Goal: Navigation & Orientation: Find specific page/section

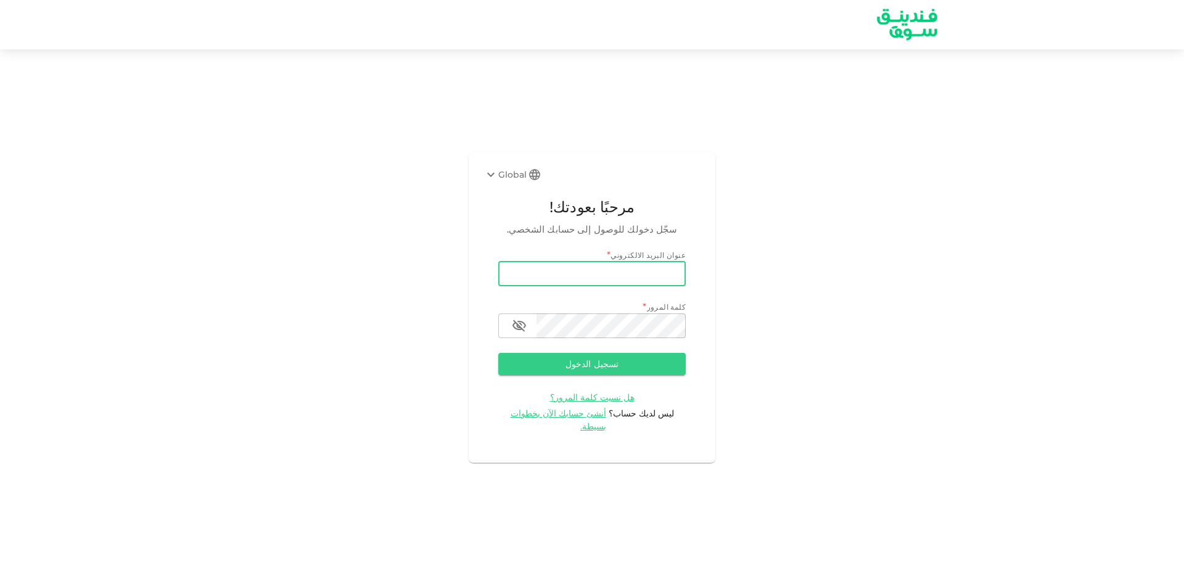
click at [564, 282] on input "email" at bounding box center [591, 273] width 187 height 25
type input "[EMAIL_ADDRESS][DOMAIN_NAME]"
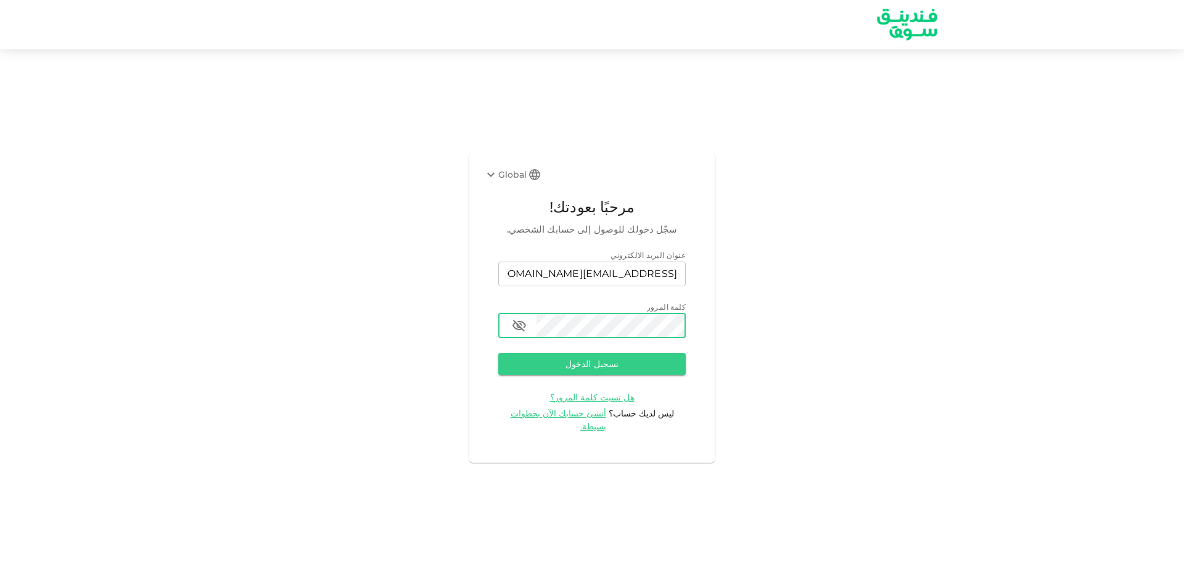
click at [498, 353] on button "تسجيل الدخول" at bounding box center [591, 364] width 187 height 22
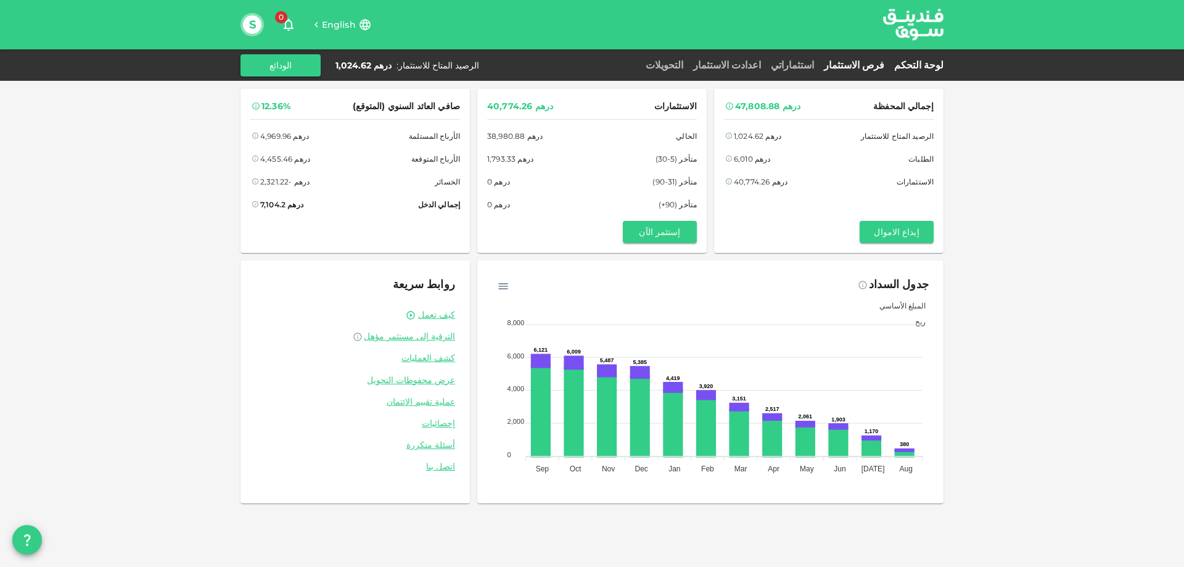
click at [865, 65] on link "فرص الاستثمار" at bounding box center [854, 65] width 70 height 12
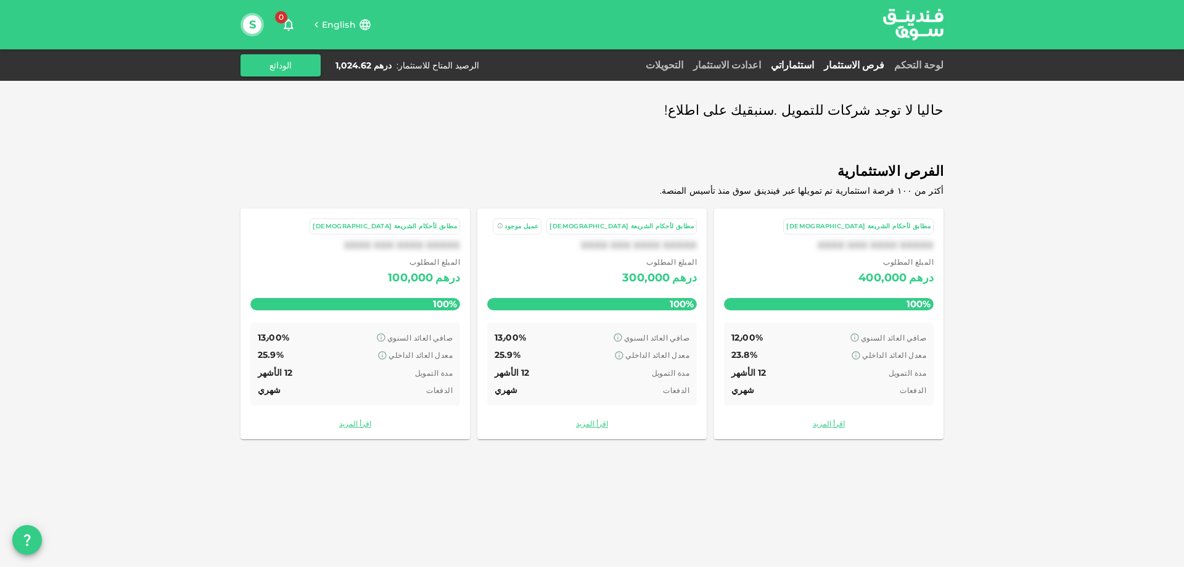
click at [816, 64] on link "استثماراتي" at bounding box center [792, 65] width 53 height 12
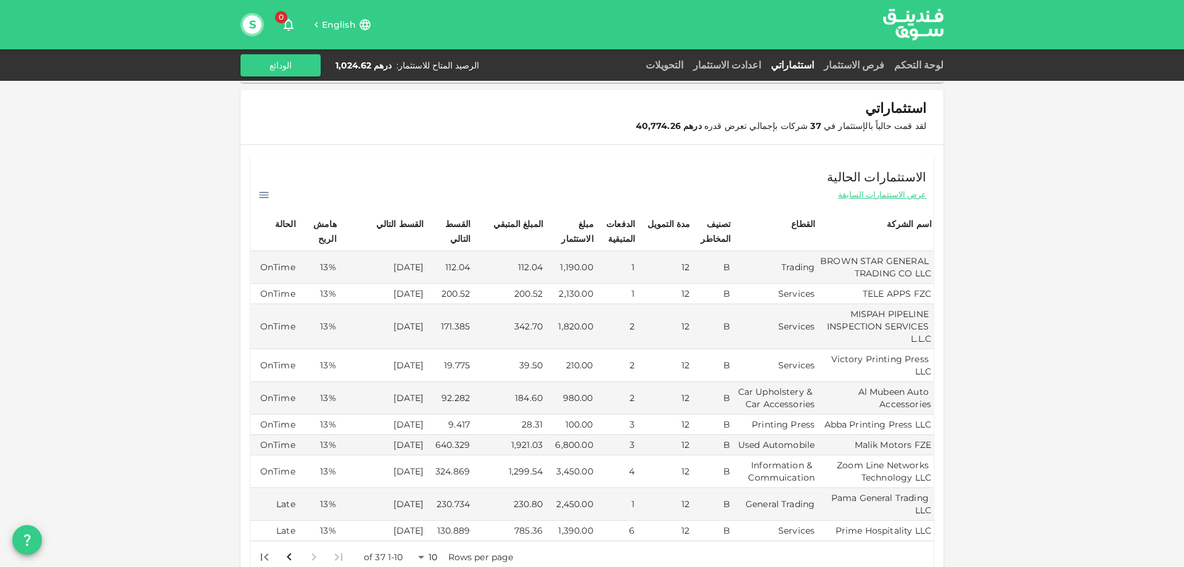
scroll to position [247, 0]
